Goal: Task Accomplishment & Management: Manage account settings

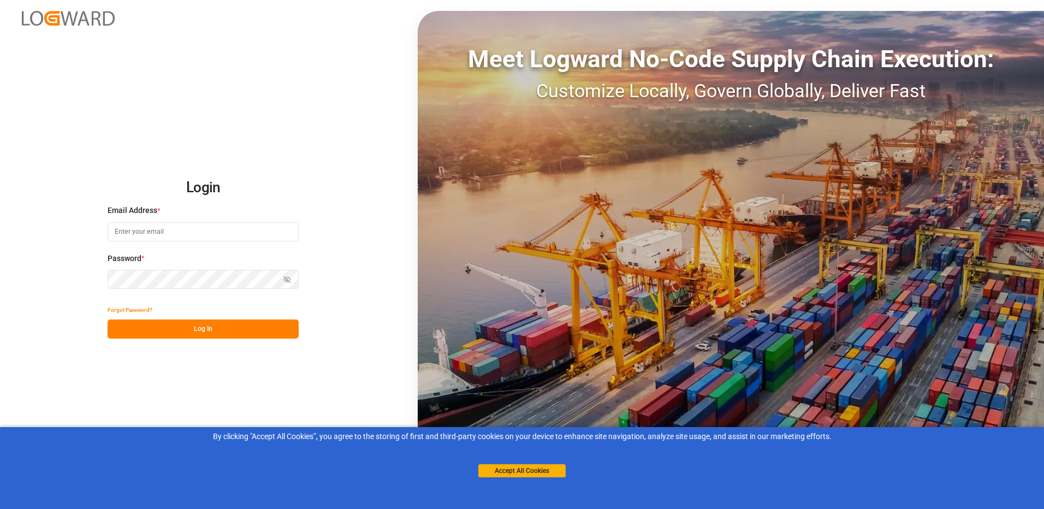
click at [193, 228] on input at bounding box center [203, 231] width 191 height 19
type input "[EMAIL_ADDRESS][DOMAIN_NAME]"
click at [284, 281] on icon "button" at bounding box center [287, 280] width 8 height 8
click at [205, 333] on button "Log In" at bounding box center [203, 328] width 191 height 19
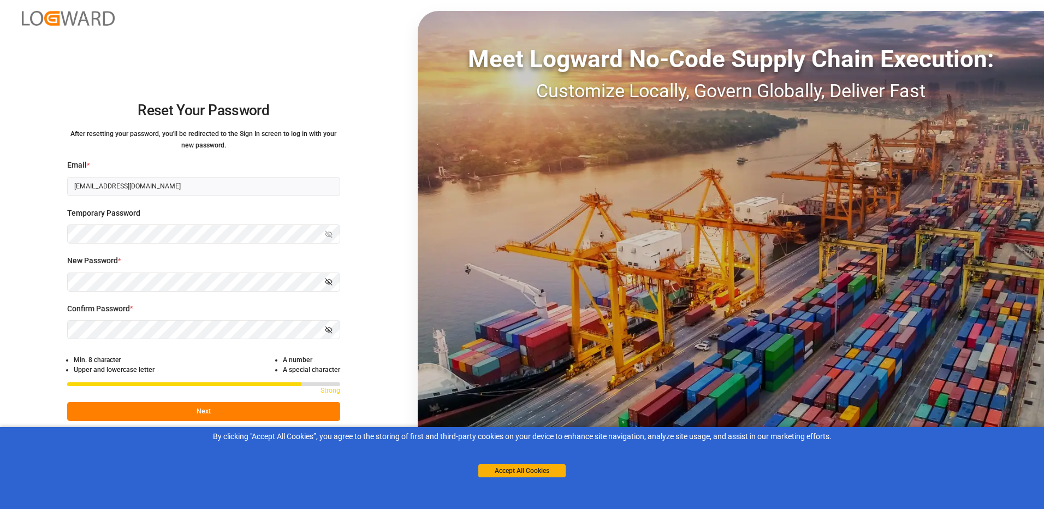
click at [198, 415] on button "Next" at bounding box center [203, 411] width 273 height 19
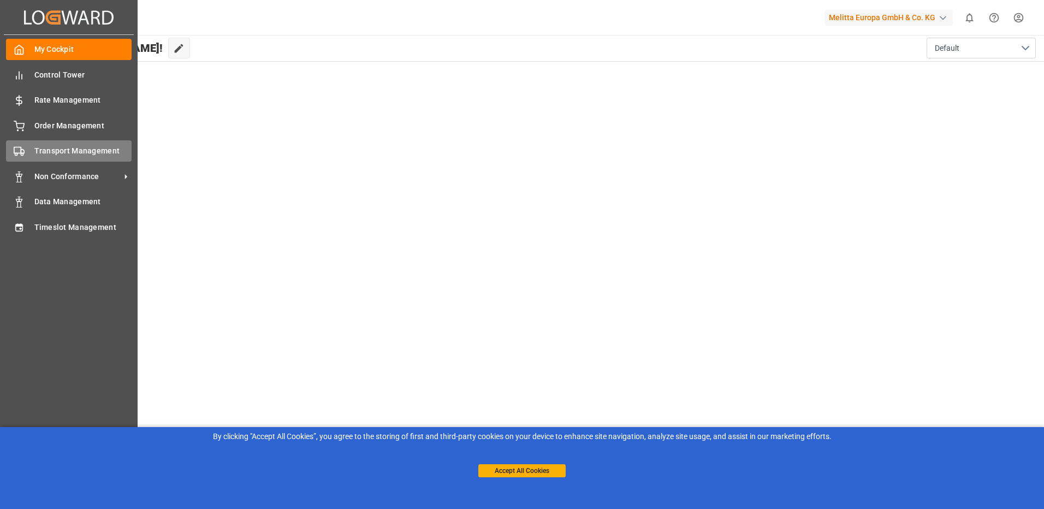
click at [87, 153] on span "Transport Management" at bounding box center [83, 150] width 98 height 11
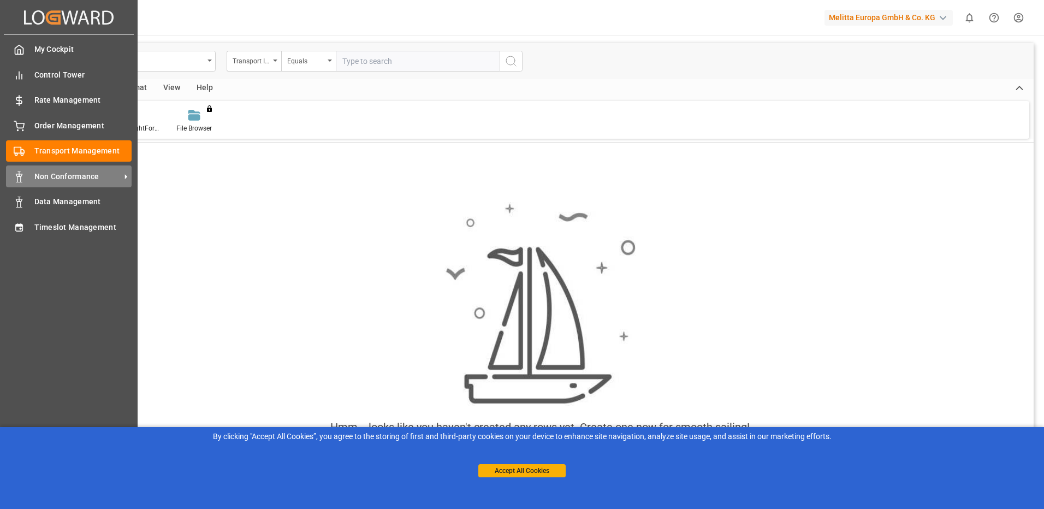
click at [58, 173] on span "Non Conformance" at bounding box center [77, 176] width 86 height 11
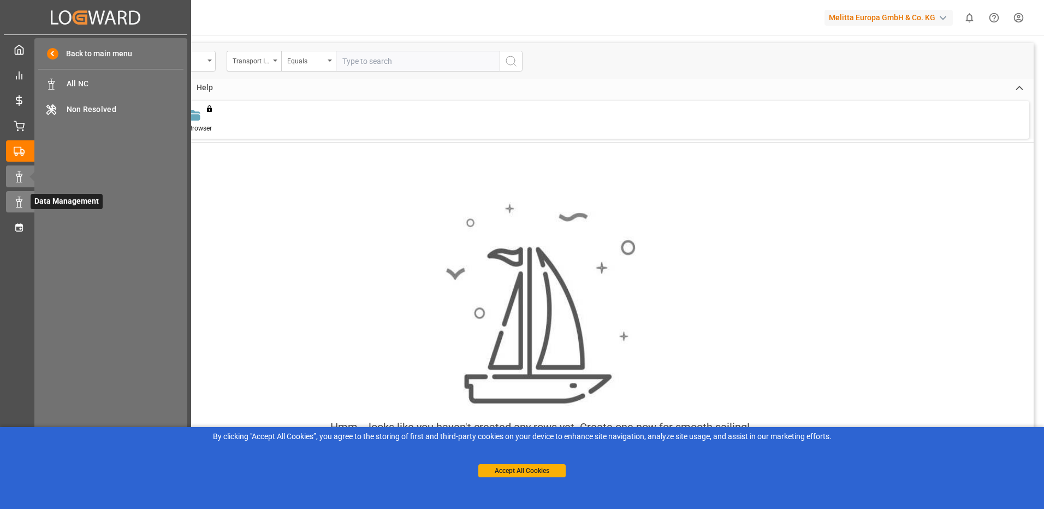
click at [18, 196] on div at bounding box center [15, 201] width 19 height 11
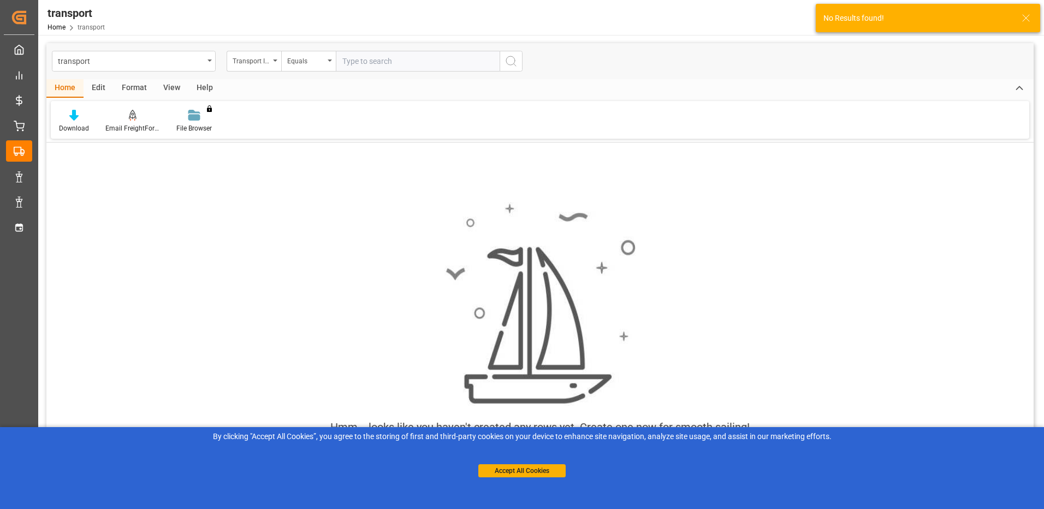
click at [98, 85] on div "Edit" at bounding box center [99, 88] width 30 height 19
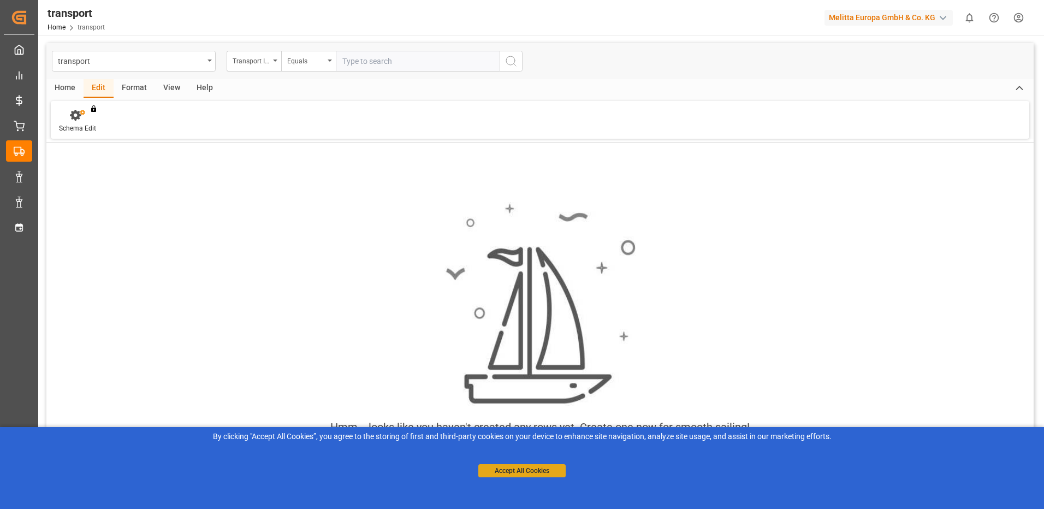
click at [517, 471] on button "Accept All Cookies" at bounding box center [521, 470] width 87 height 13
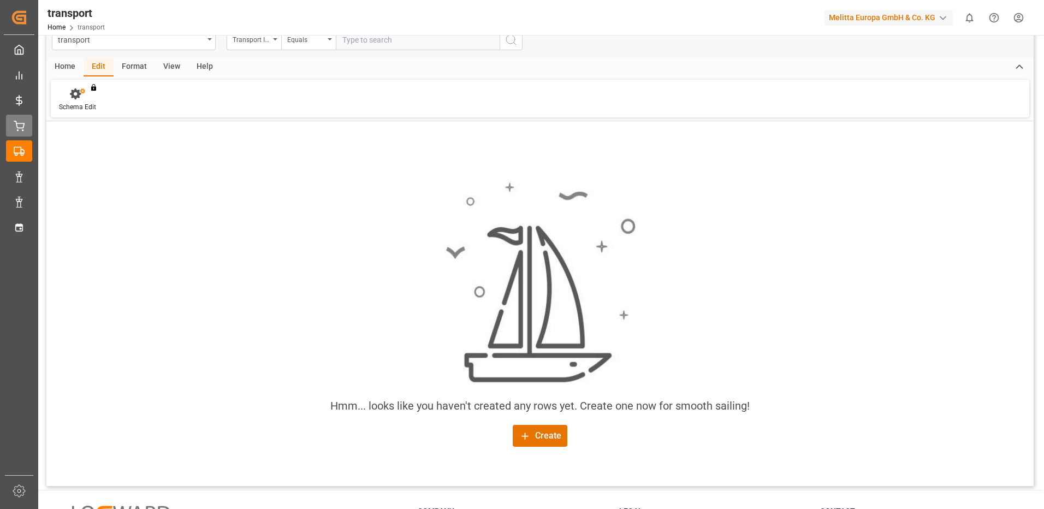
scroll to position [55, 0]
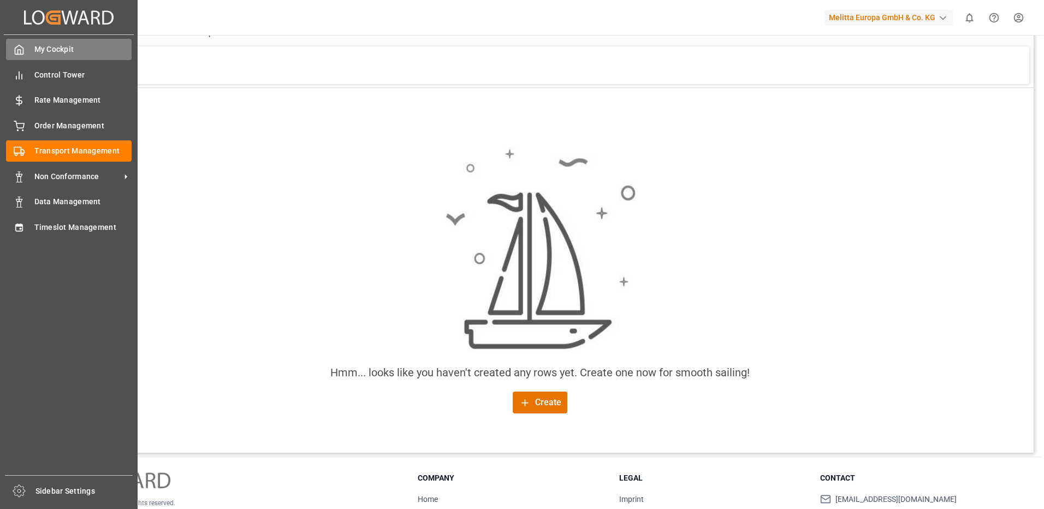
click at [73, 55] on span "My Cockpit" at bounding box center [83, 49] width 98 height 11
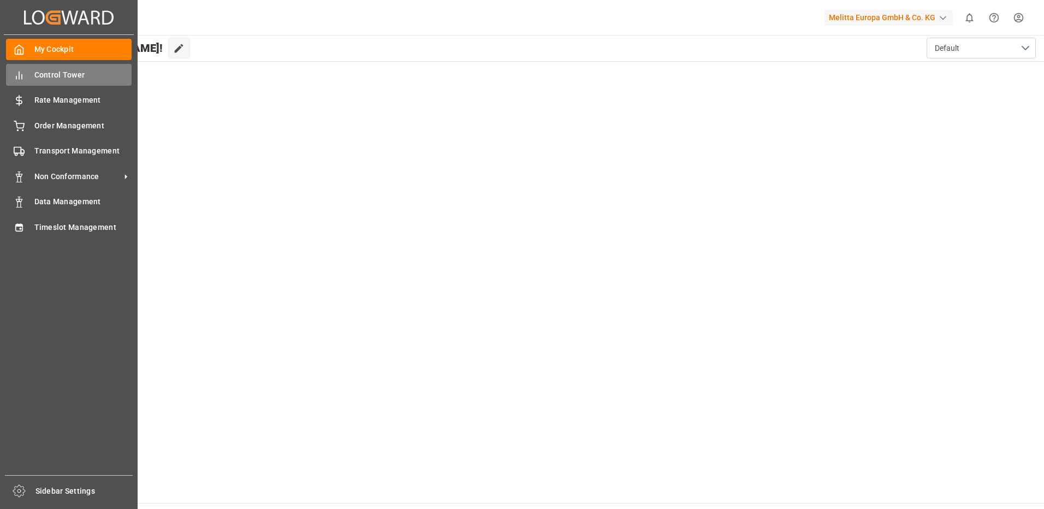
click at [76, 76] on span "Control Tower" at bounding box center [83, 74] width 98 height 11
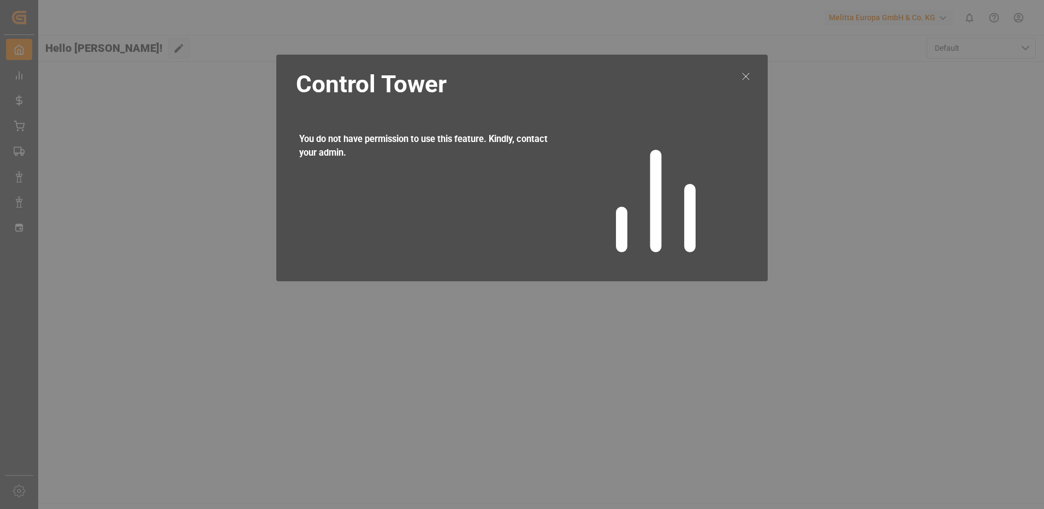
click at [742, 78] on icon at bounding box center [745, 76] width 13 height 13
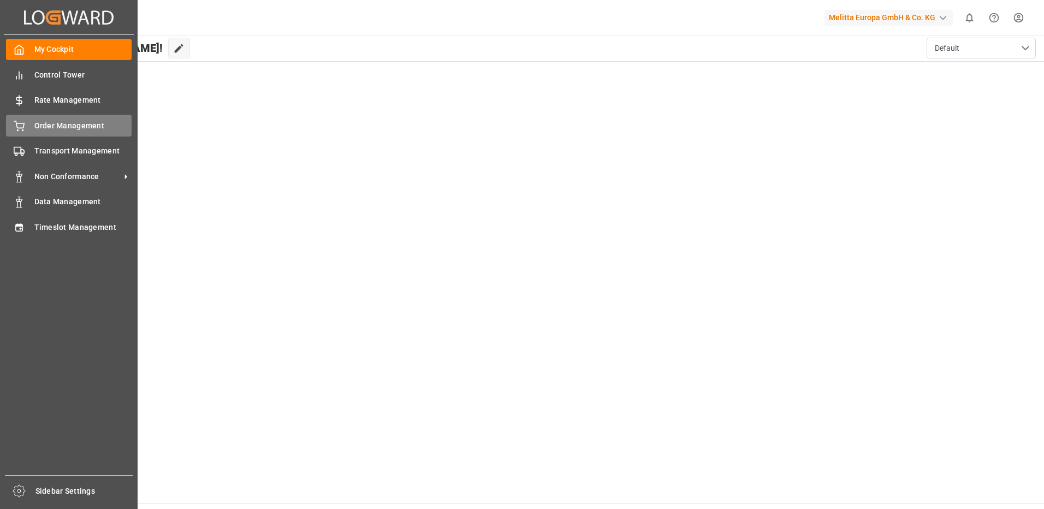
click at [67, 120] on span "Order Management" at bounding box center [83, 125] width 98 height 11
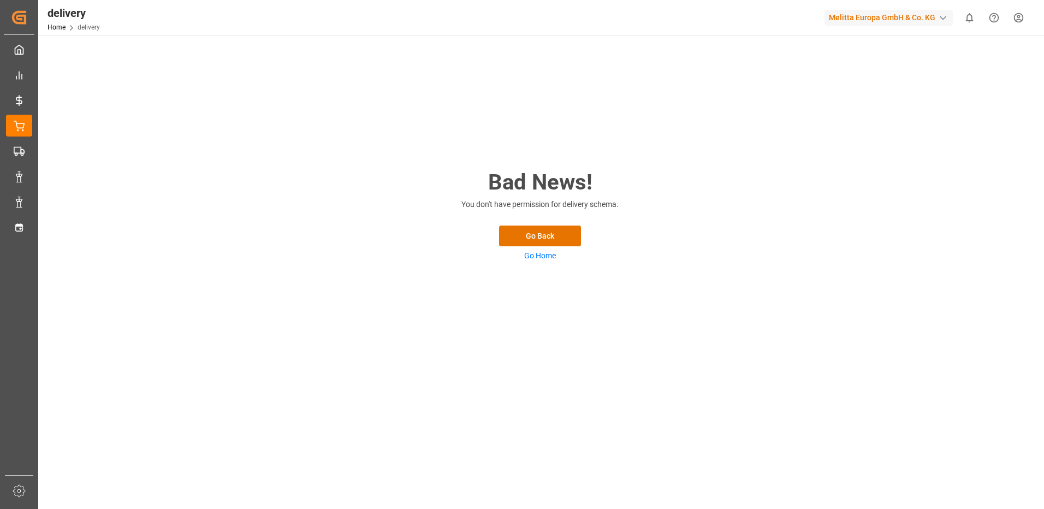
click at [541, 258] on link "Go Home" at bounding box center [540, 255] width 32 height 9
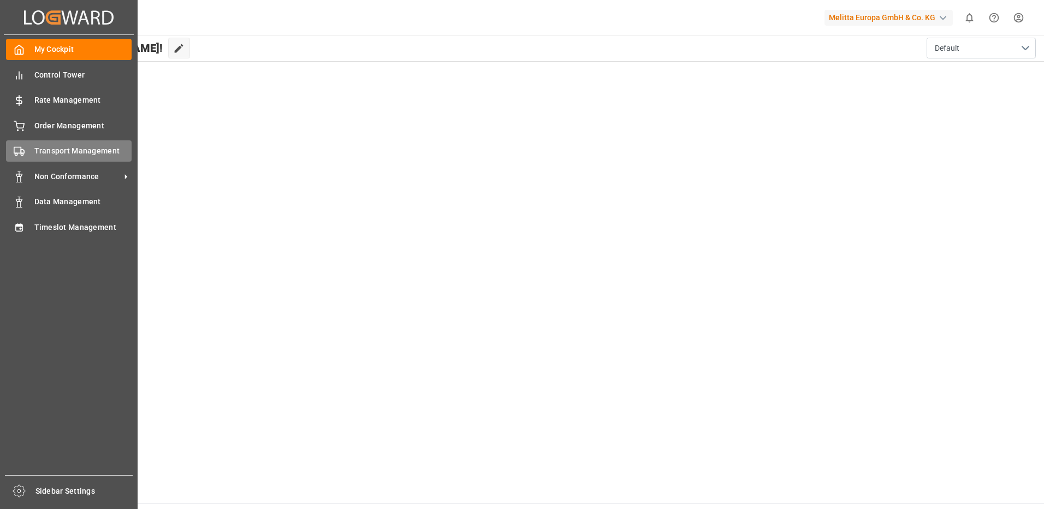
click at [67, 145] on div "Transport Management Transport Management" at bounding box center [69, 150] width 126 height 21
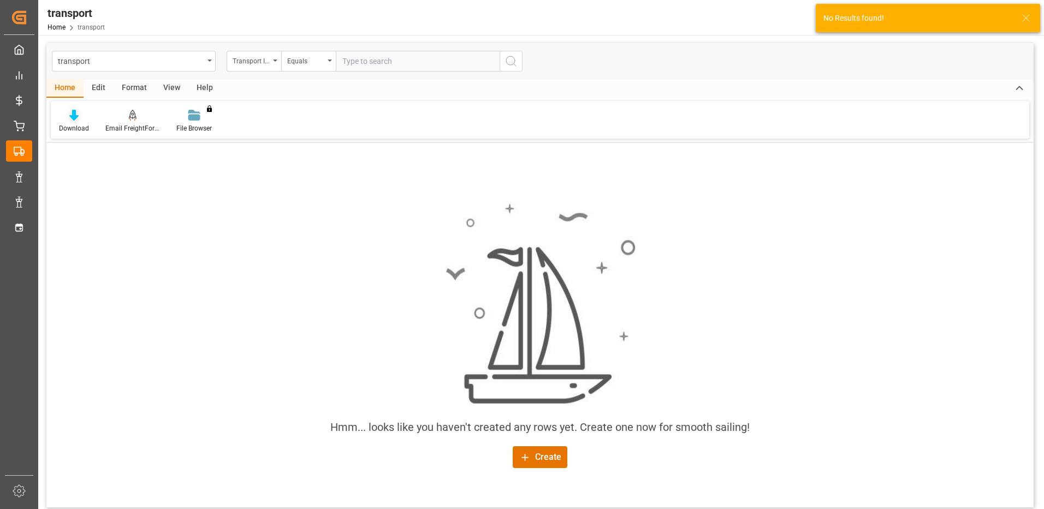
click at [75, 120] on icon at bounding box center [73, 115] width 9 height 11
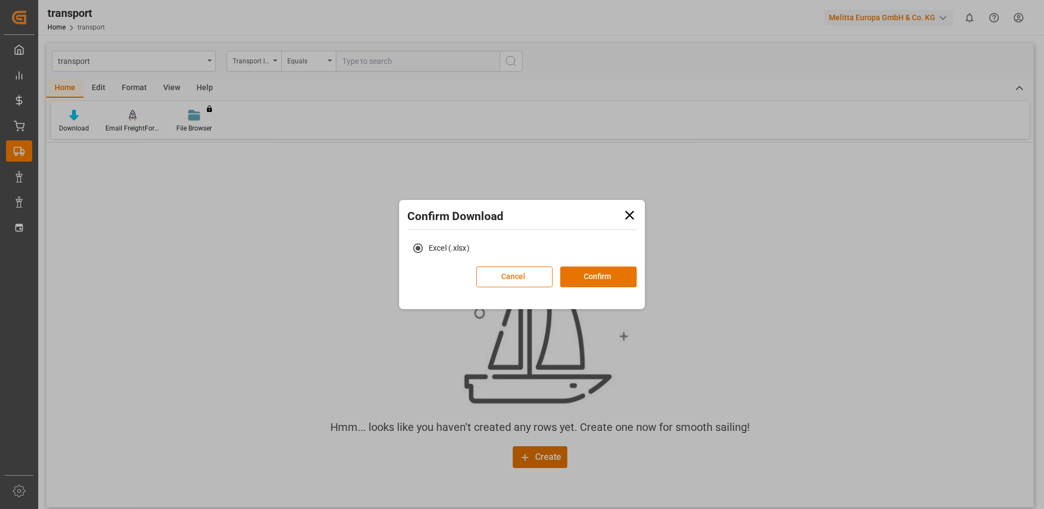
click at [630, 217] on icon at bounding box center [629, 215] width 15 height 15
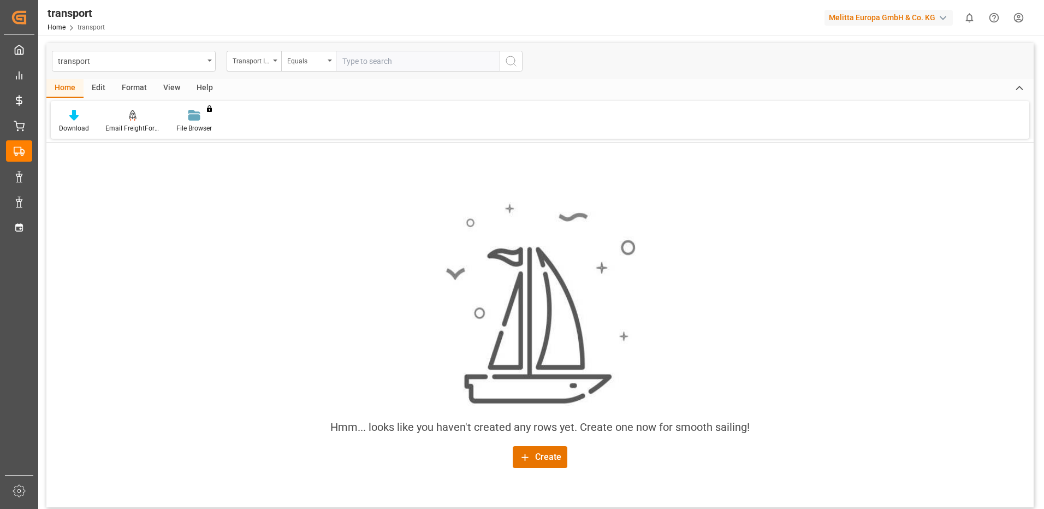
click at [95, 88] on div "Edit" at bounding box center [99, 88] width 30 height 19
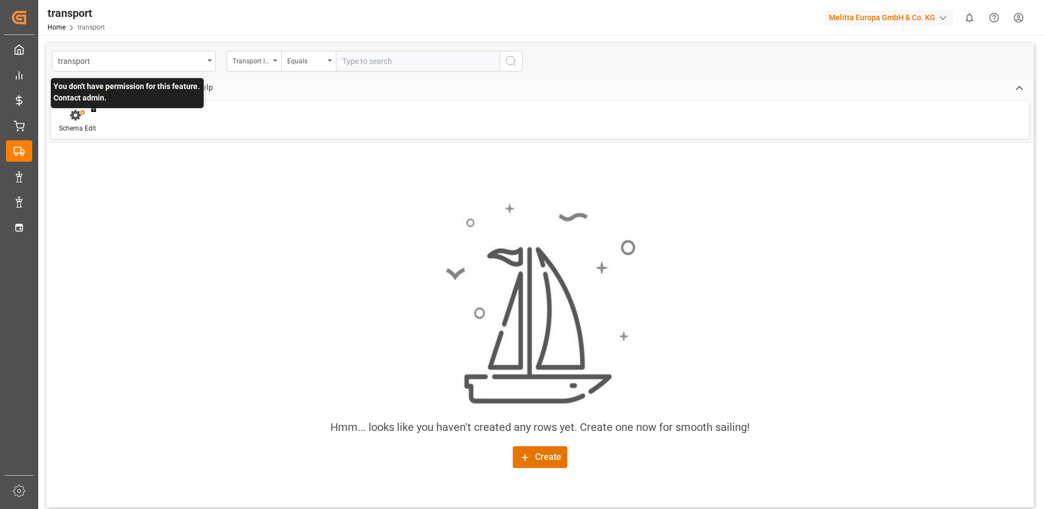
click at [72, 117] on div "You don't have permission for this feature. Contact admin." at bounding box center [78, 121] width 54 height 24
click at [135, 86] on div "Format" at bounding box center [135, 88] width 42 height 19
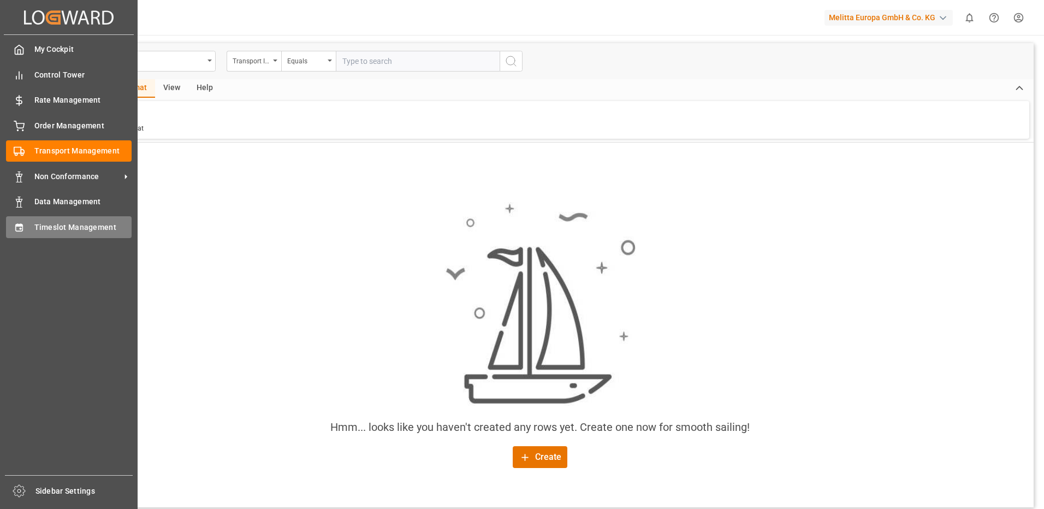
click at [69, 220] on div "Timeslot Management Timeslot Management" at bounding box center [69, 226] width 126 height 21
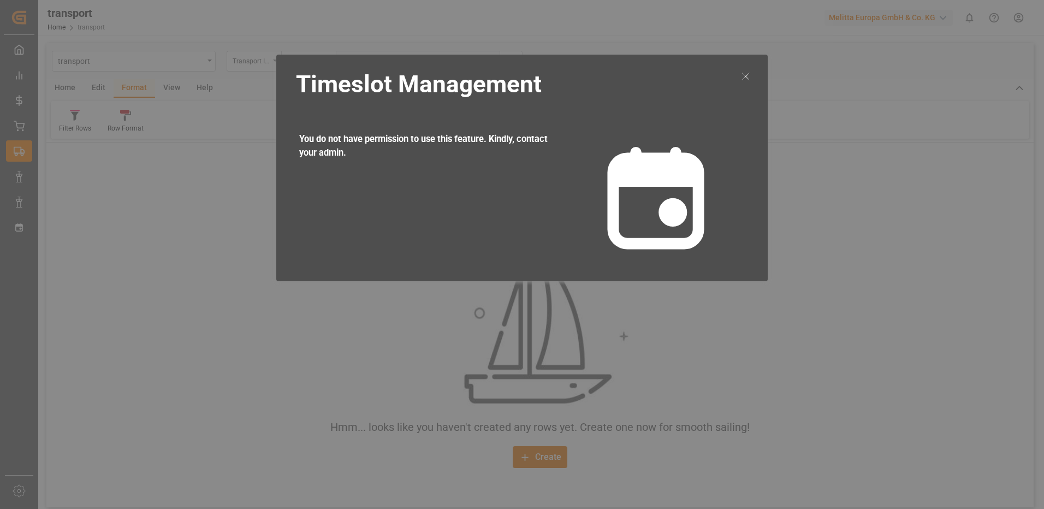
click at [747, 76] on icon at bounding box center [745, 76] width 13 height 13
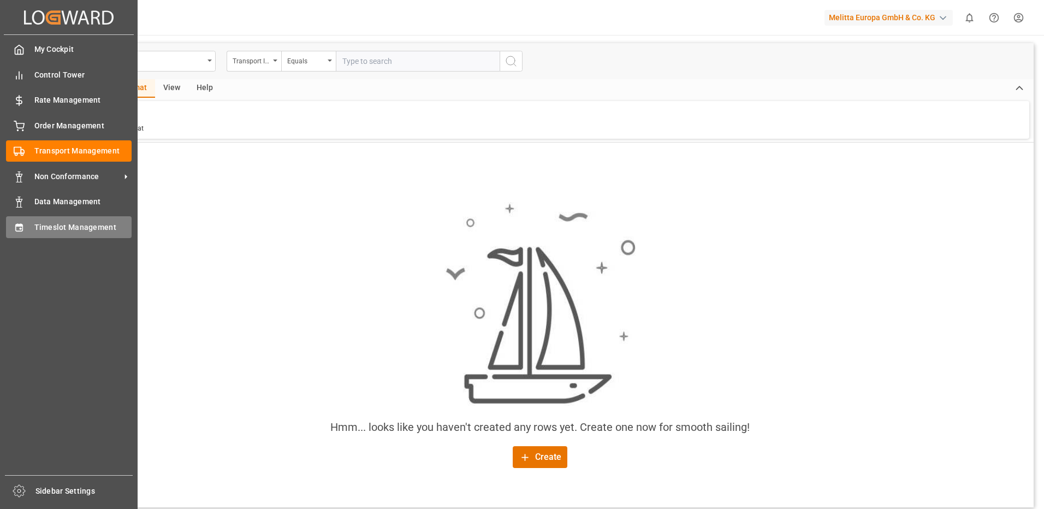
click at [56, 222] on span "Timeslot Management" at bounding box center [83, 227] width 98 height 11
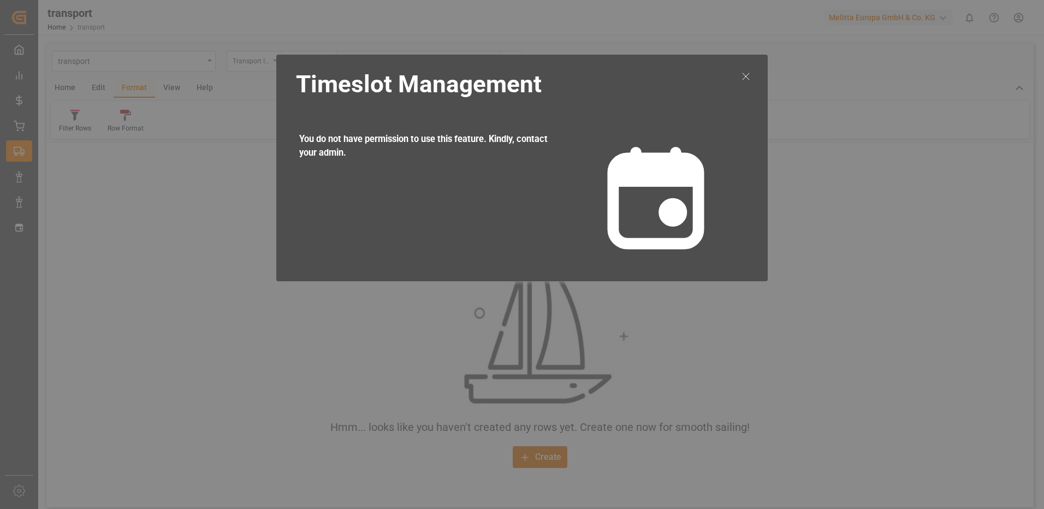
click at [746, 68] on div at bounding box center [746, 168] width 21 height 204
click at [750, 73] on icon at bounding box center [745, 76] width 13 height 13
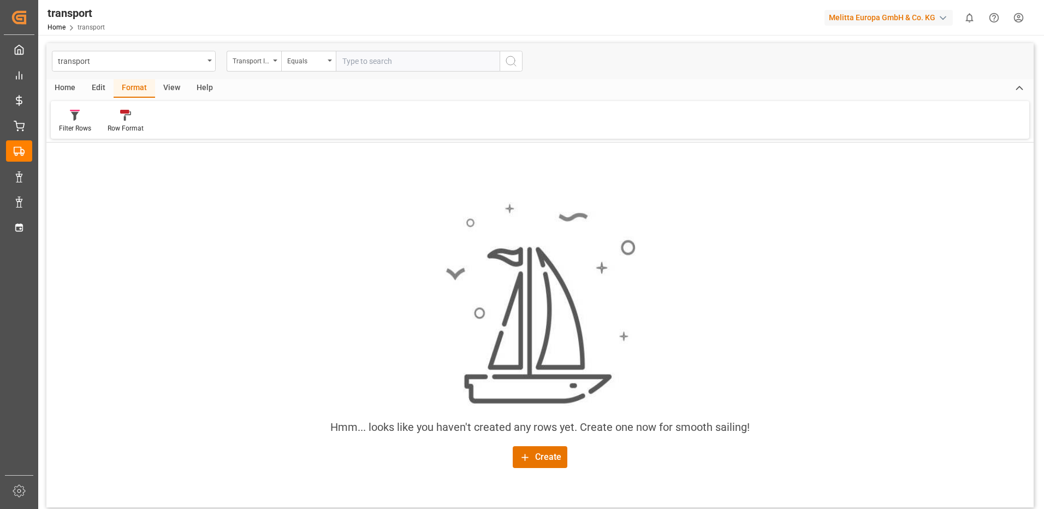
click at [888, 15] on div "Melitta Europa GmbH & Co. KG" at bounding box center [889, 18] width 128 height 16
click at [844, 74] on span "Melitta Europa GmbH & Co. KG" at bounding box center [885, 68] width 106 height 11
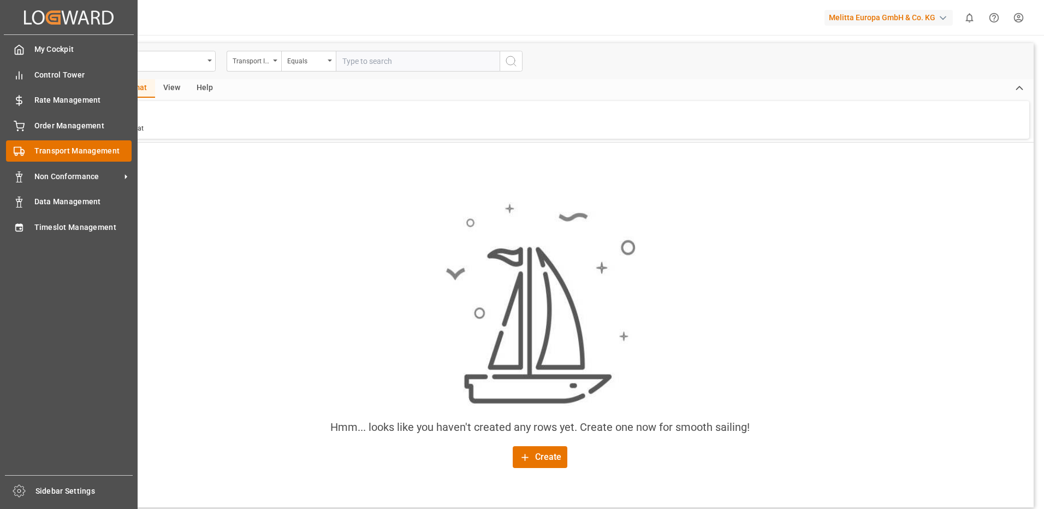
click at [90, 151] on span "Transport Management" at bounding box center [83, 150] width 98 height 11
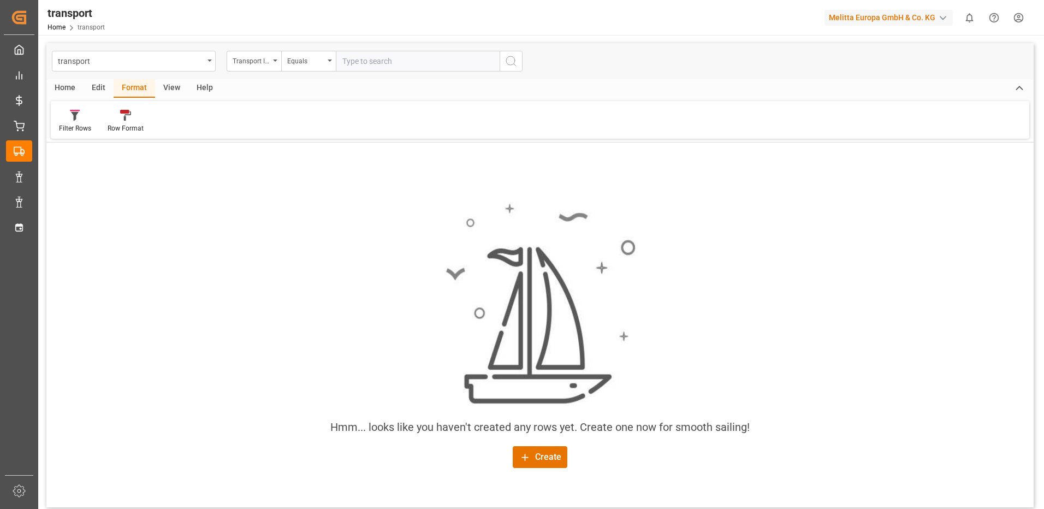
click at [251, 8] on div "transport Home transport Melitta Europa GmbH & Co. KG 0 Notifications Only show…" at bounding box center [538, 17] width 1014 height 35
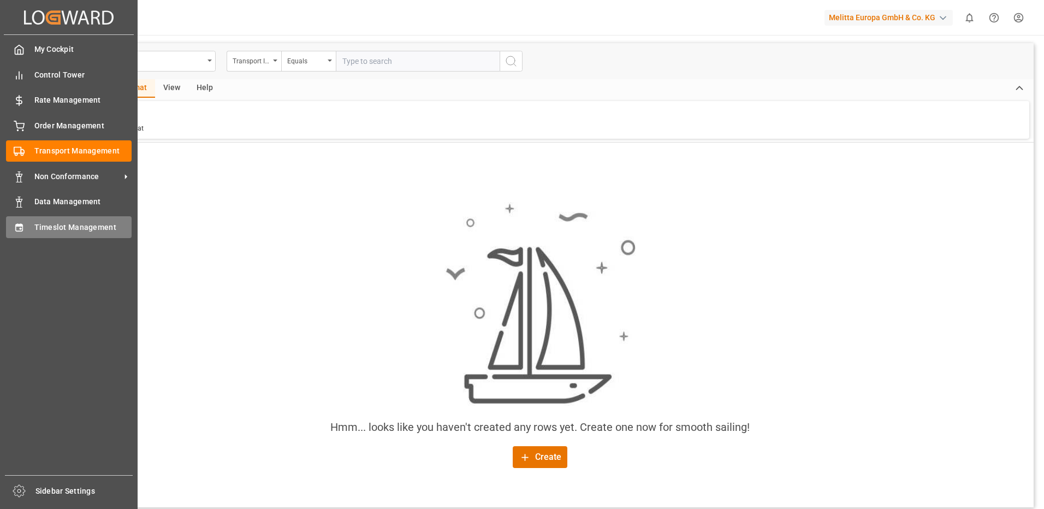
click at [55, 223] on span "Timeslot Management" at bounding box center [83, 227] width 98 height 11
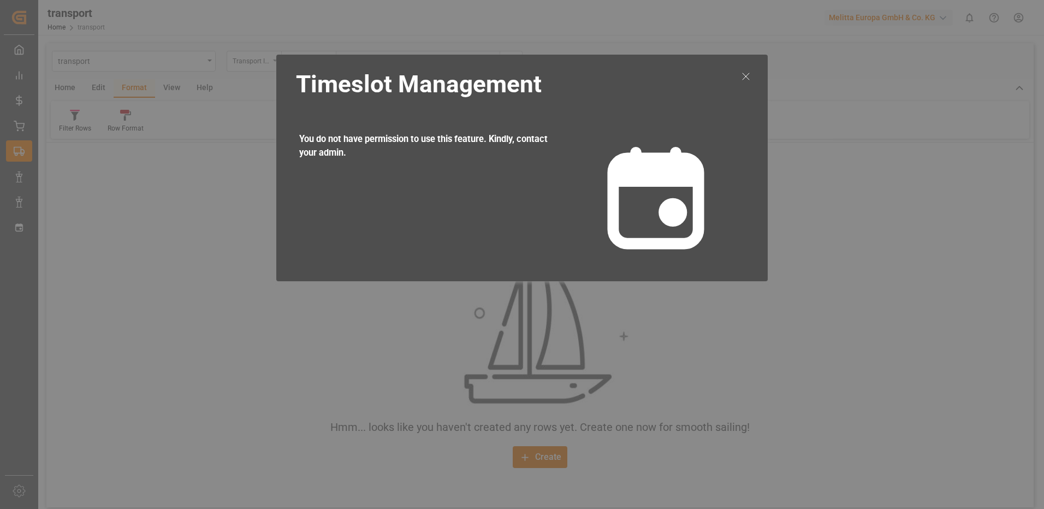
click at [743, 75] on icon at bounding box center [745, 76] width 13 height 13
